Goal: Task Accomplishment & Management: Manage account settings

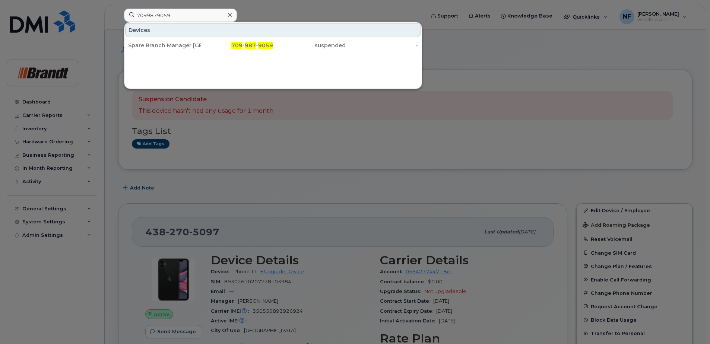
type input "7099879059"
drag, startPoint x: 201, startPoint y: 46, endPoint x: 268, endPoint y: 77, distance: 73.5
click at [201, 46] on div "709 - 987 - 9059" at bounding box center [237, 45] width 73 height 7
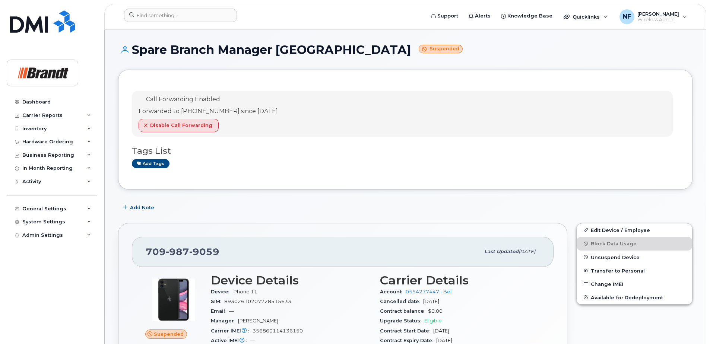
click at [624, 258] on span "Unsuspend Device" at bounding box center [614, 257] width 49 height 6
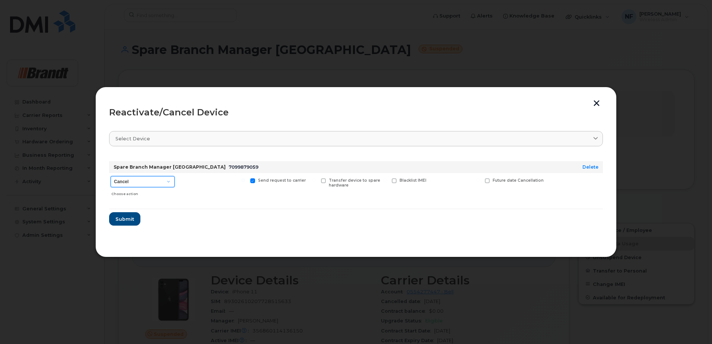
click at [157, 184] on select "Cancel Suspend - Extend Suspension Reactivate" at bounding box center [143, 181] width 64 height 11
select select "[object Object]"
click at [111, 176] on select "Cancel Suspend - Extend Suspension Reactivate" at bounding box center [143, 181] width 64 height 11
click at [121, 220] on span "Submit" at bounding box center [124, 219] width 19 height 7
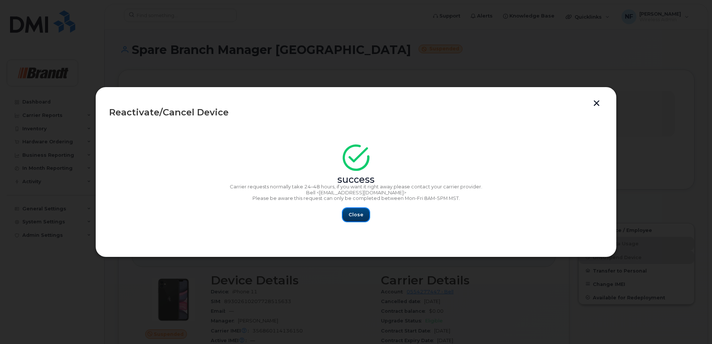
click at [361, 213] on span "Close" at bounding box center [355, 214] width 15 height 7
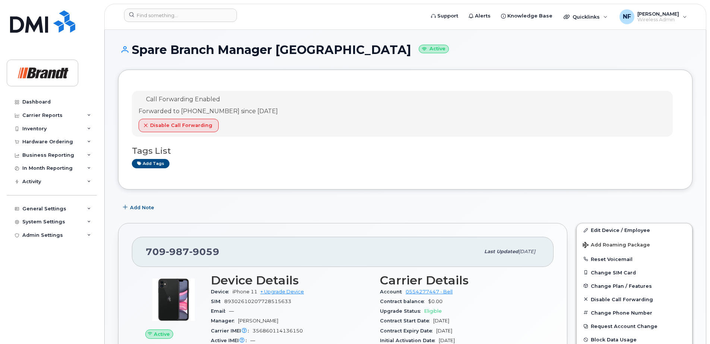
click at [199, 251] on span "9059" at bounding box center [204, 251] width 30 height 11
click at [200, 251] on span "9059" at bounding box center [204, 251] width 30 height 11
copy span "[PHONE_NUMBER]"
